Goal: Information Seeking & Learning: Learn about a topic

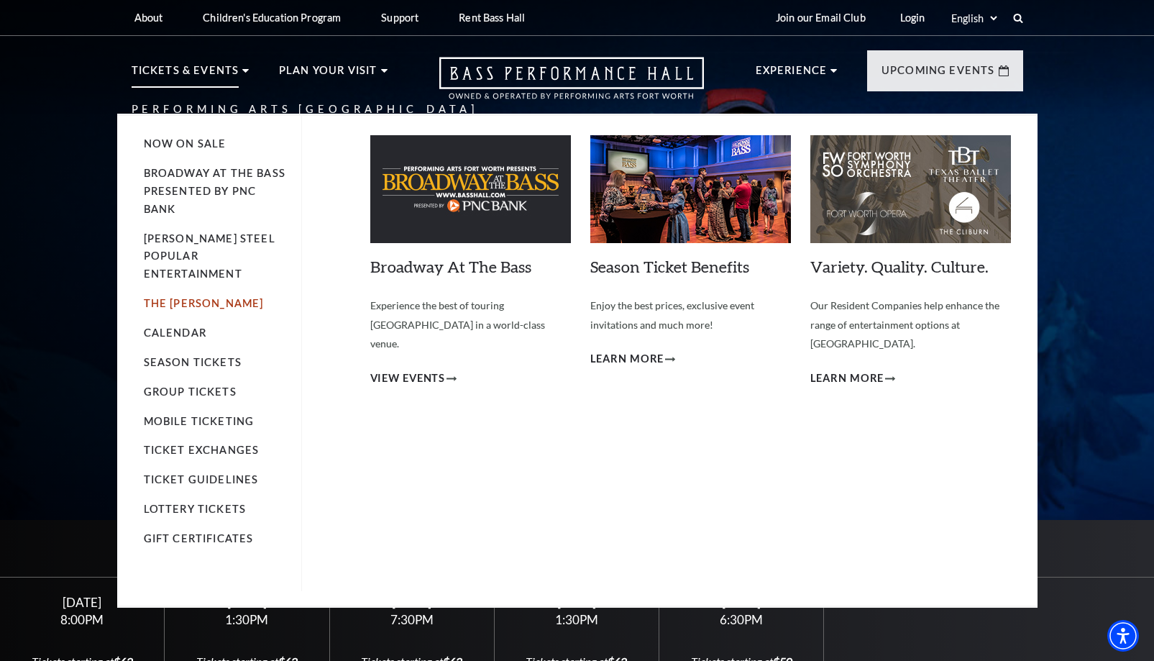
click at [158, 297] on link "The [PERSON_NAME]" at bounding box center [204, 303] width 120 height 12
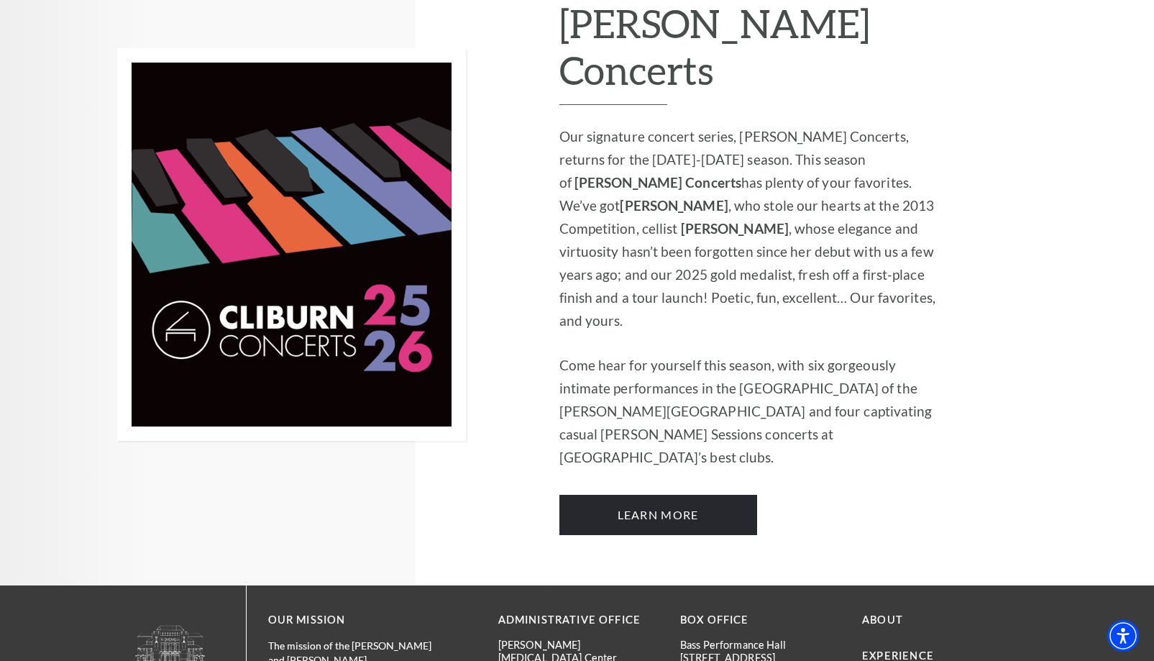
scroll to position [992, 0]
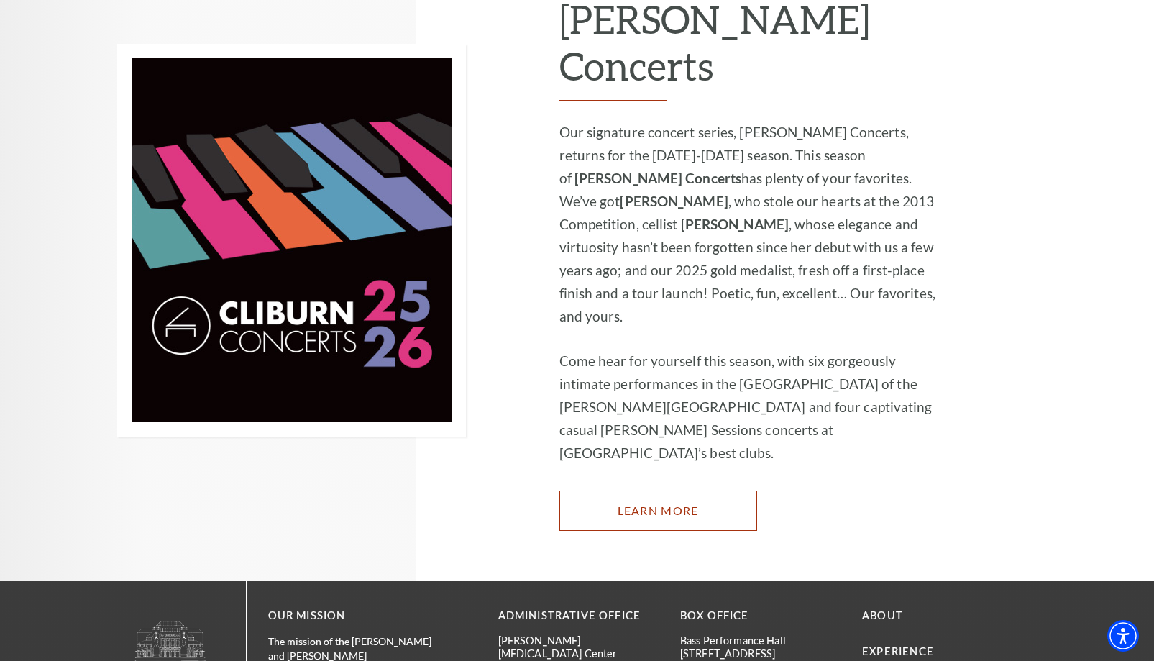
click at [655, 490] on link "Learn More" at bounding box center [658, 510] width 198 height 40
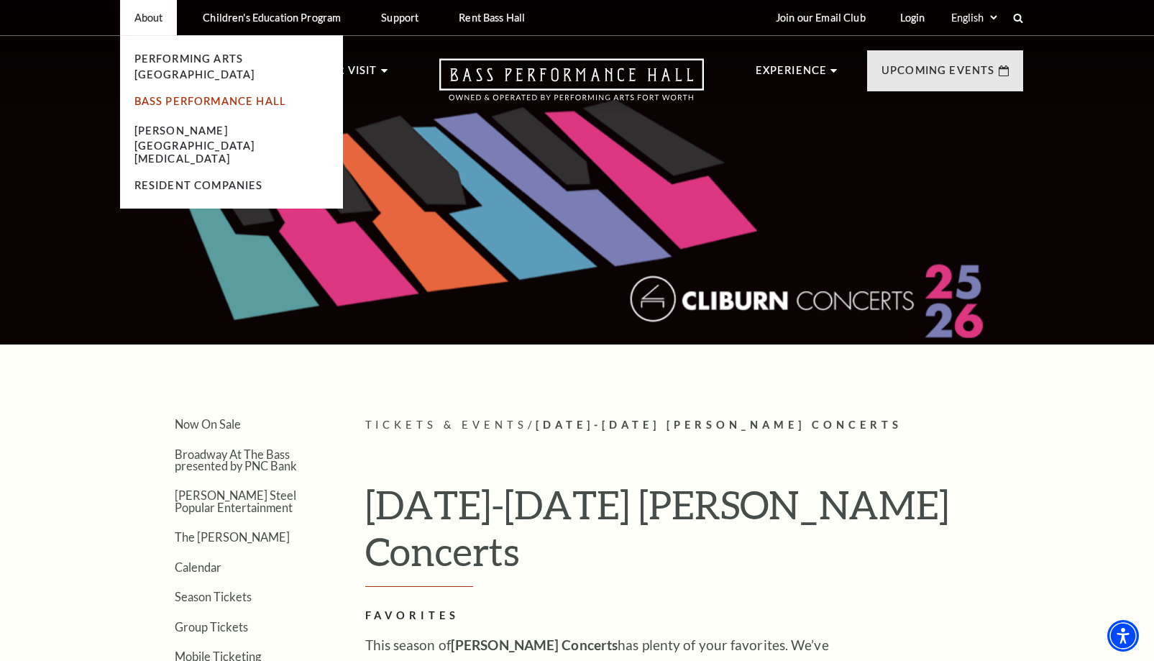
click at [221, 95] on link "Bass Performance Hall" at bounding box center [210, 101] width 152 height 12
